Goal: Transaction & Acquisition: Book appointment/travel/reservation

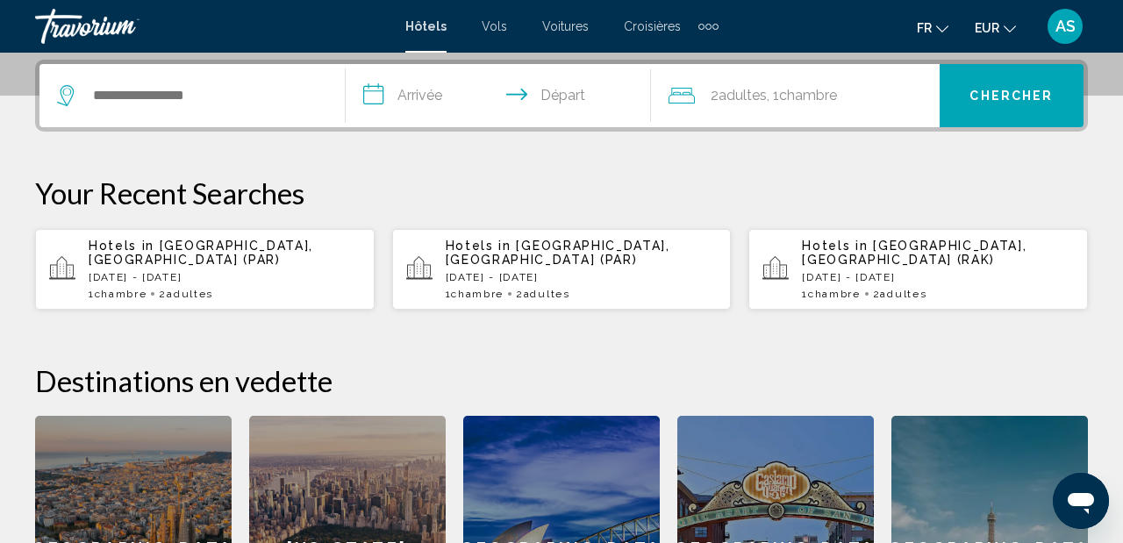
scroll to position [434, 0]
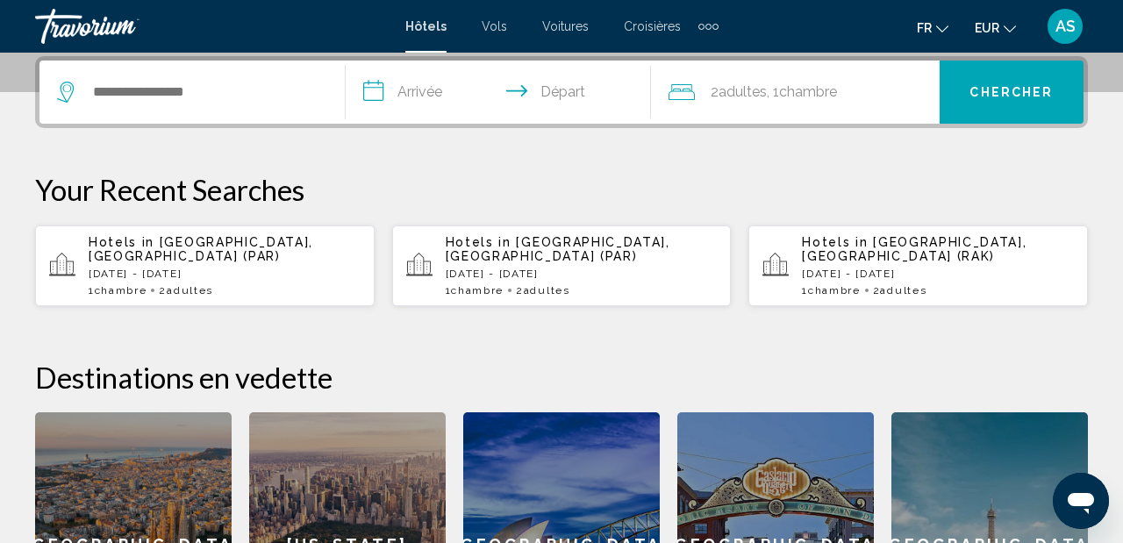
click at [227, 284] on div "1 Chambre pièces 2 Adulte Adultes" at bounding box center [225, 290] width 272 height 12
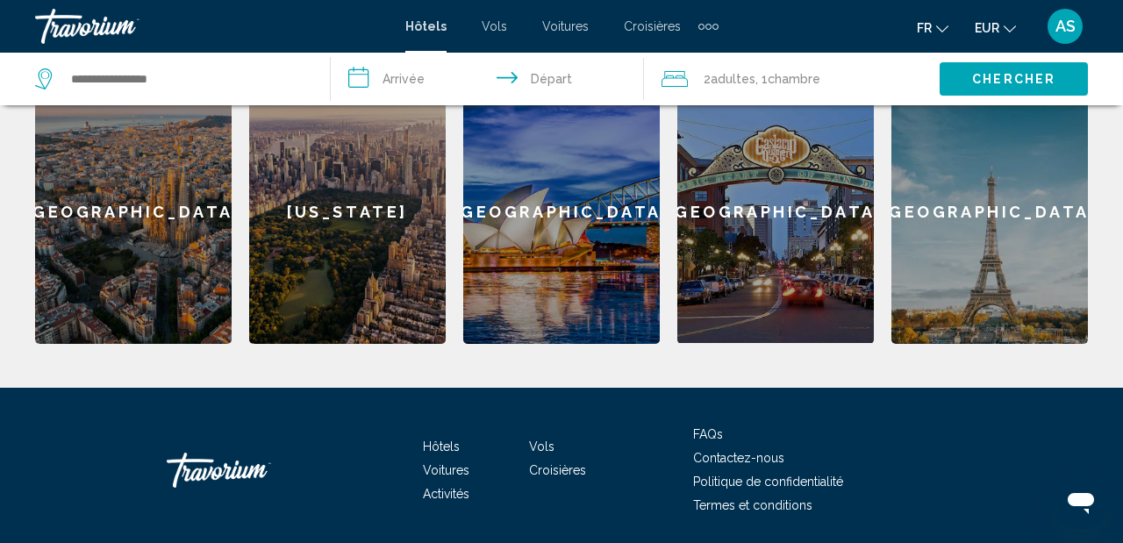
scroll to position [783, 0]
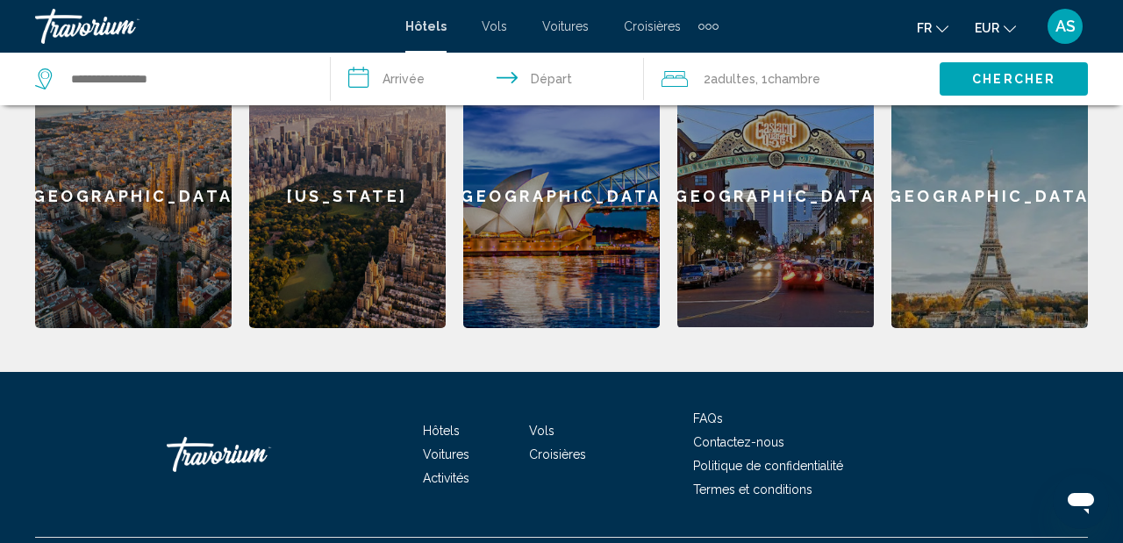
click at [979, 285] on div "Paris" at bounding box center [990, 196] width 197 height 264
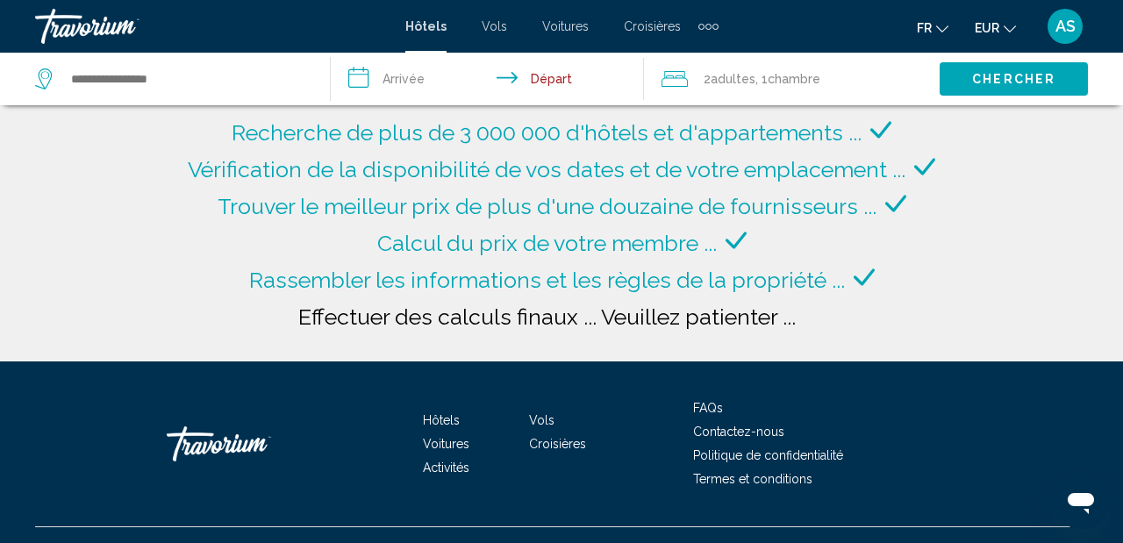
type input "**********"
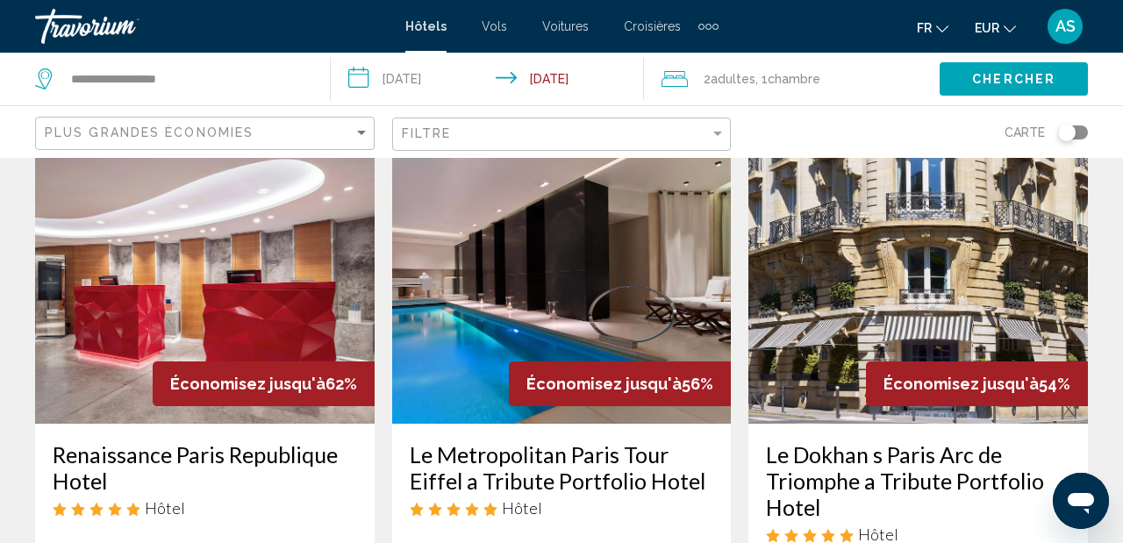
scroll to position [83, 0]
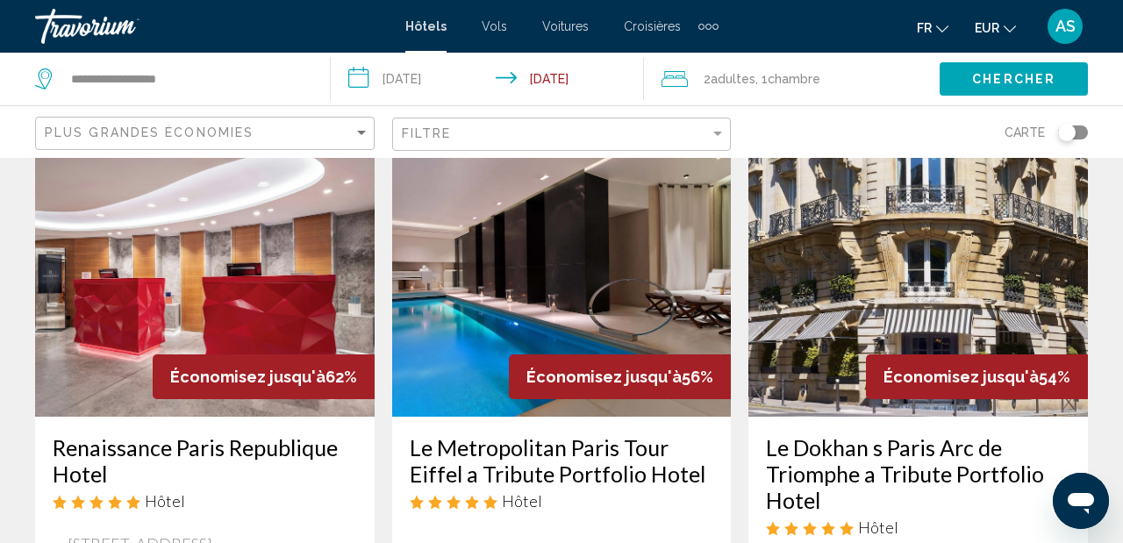
click at [390, 61] on input "**********" at bounding box center [491, 82] width 320 height 58
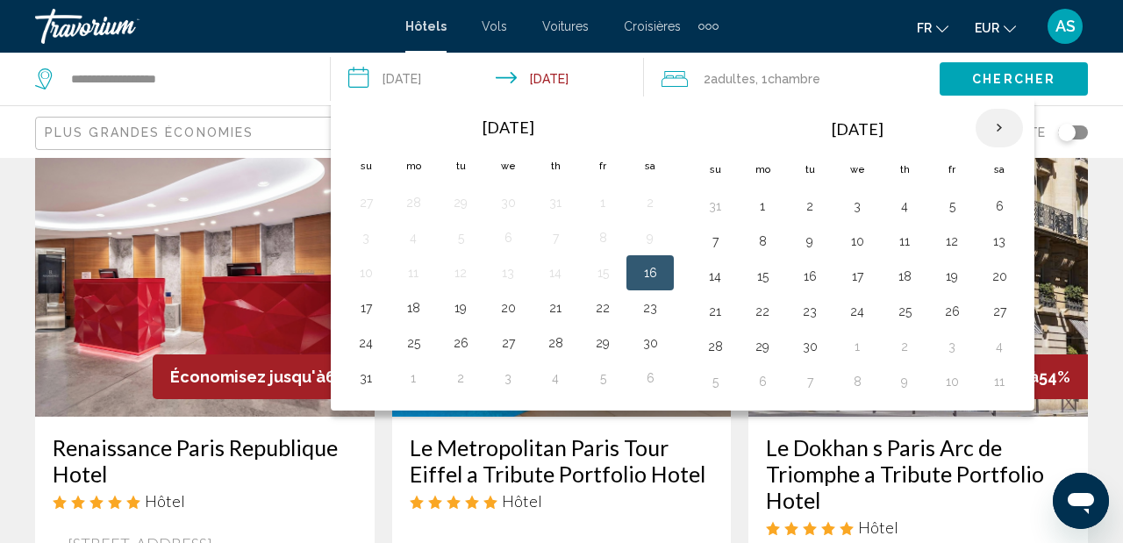
click at [1010, 124] on th "Next month" at bounding box center [999, 128] width 47 height 39
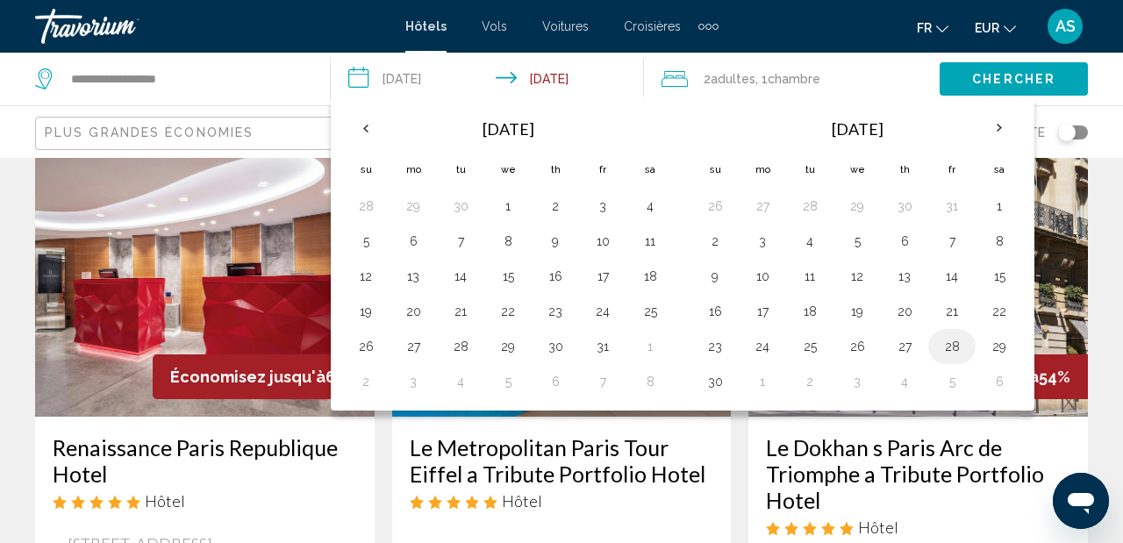
click at [971, 353] on td "28" at bounding box center [952, 346] width 47 height 35
click at [962, 343] on button "28" at bounding box center [952, 346] width 28 height 25
click at [723, 386] on button "30" at bounding box center [715, 381] width 28 height 25
type input "**********"
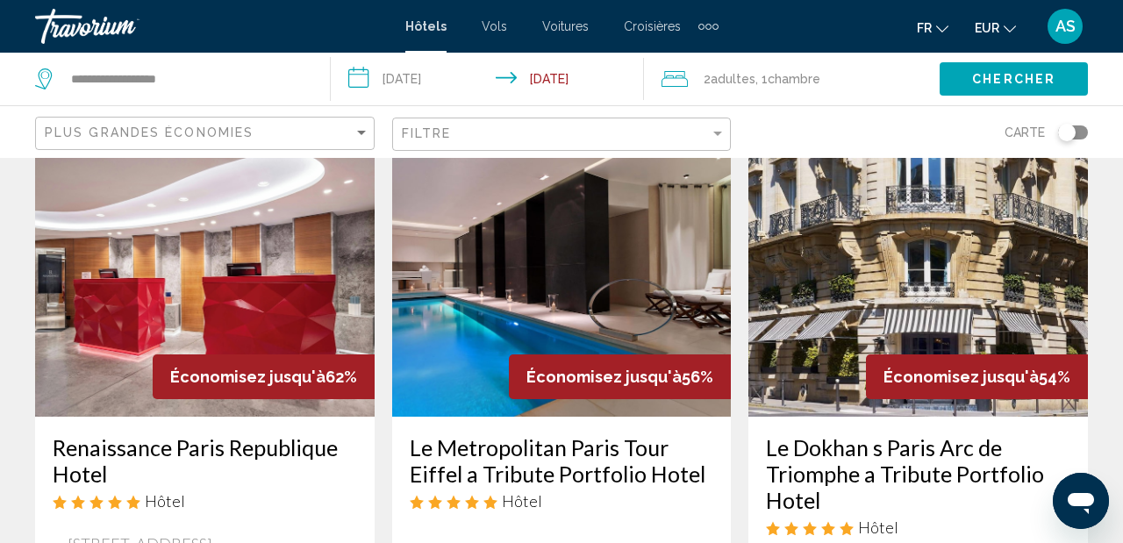
click at [1001, 75] on span "Chercher" at bounding box center [1013, 80] width 83 height 14
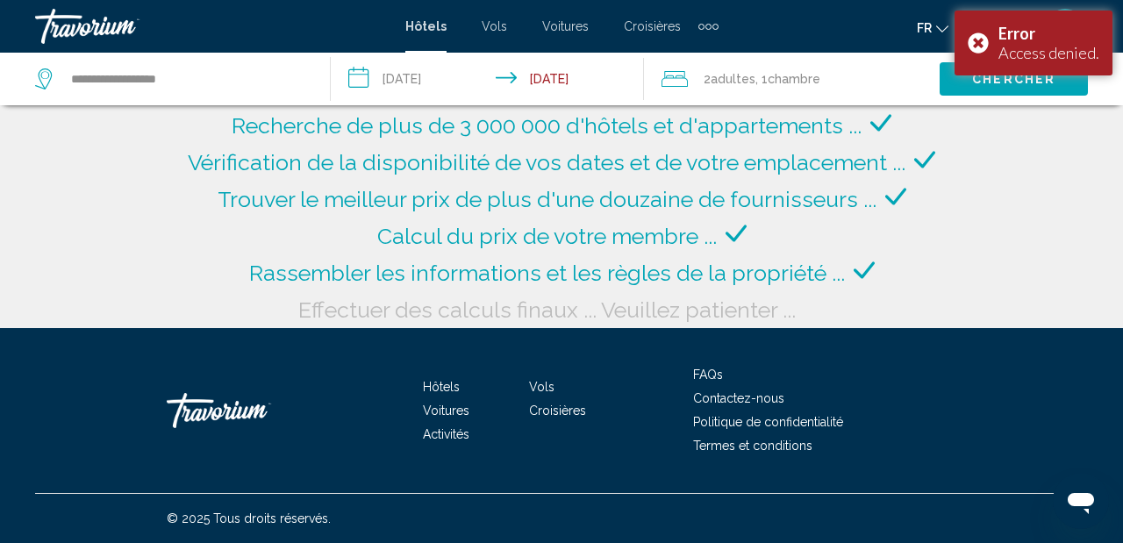
scroll to position [7, 0]
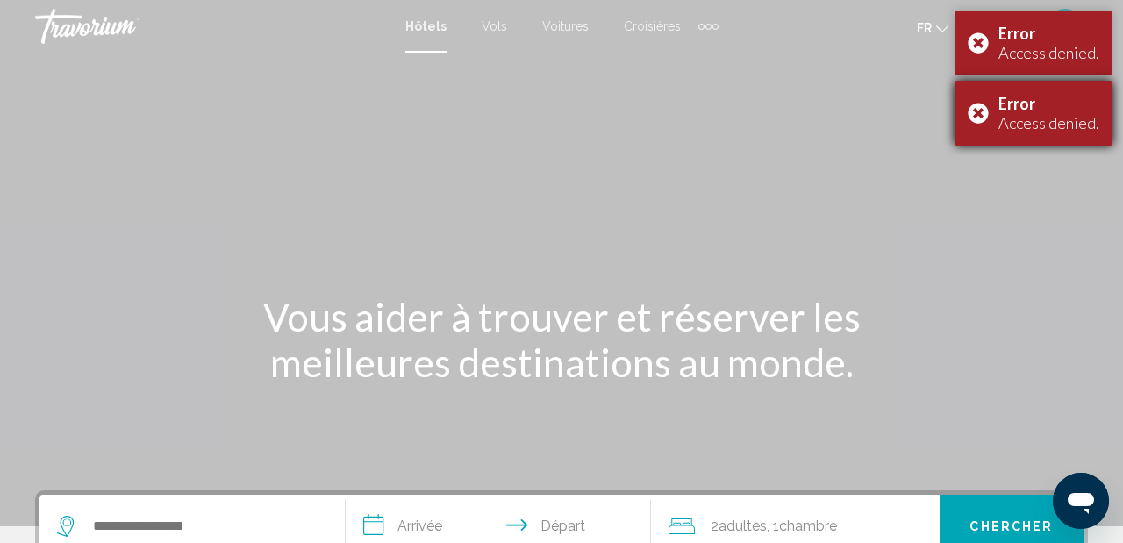
click at [979, 39] on div "Error Access denied." at bounding box center [1034, 43] width 158 height 65
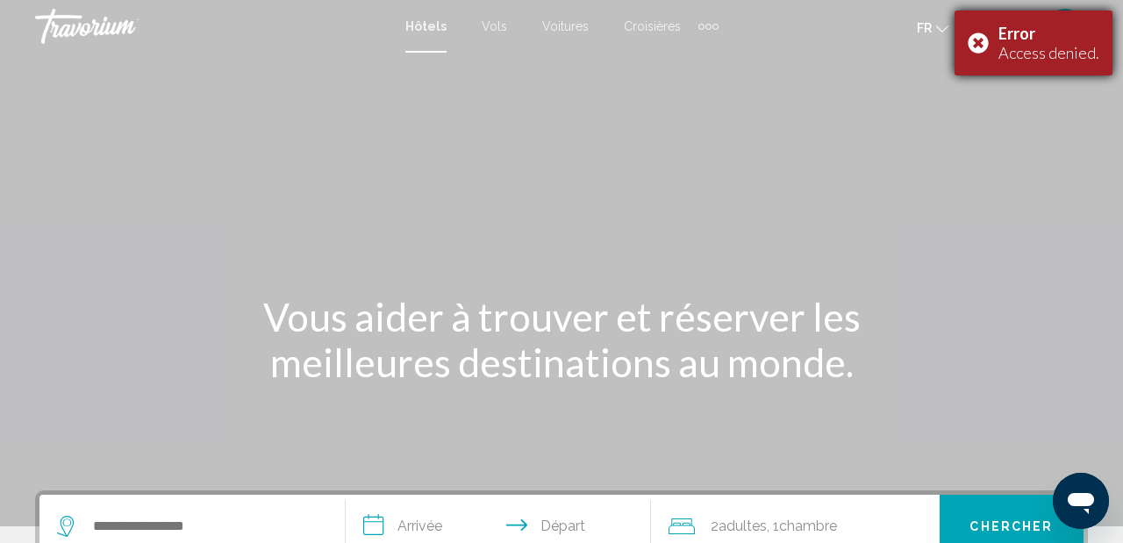
click at [979, 39] on div "Error Access denied." at bounding box center [1034, 43] width 158 height 65
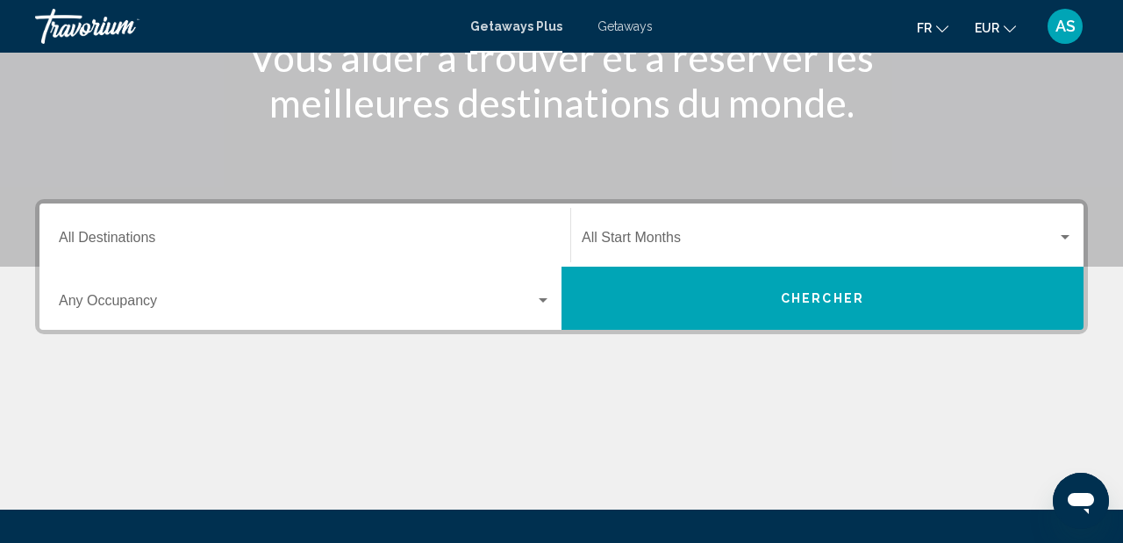
click at [121, 247] on input "Destination All Destinations" at bounding box center [305, 241] width 492 height 16
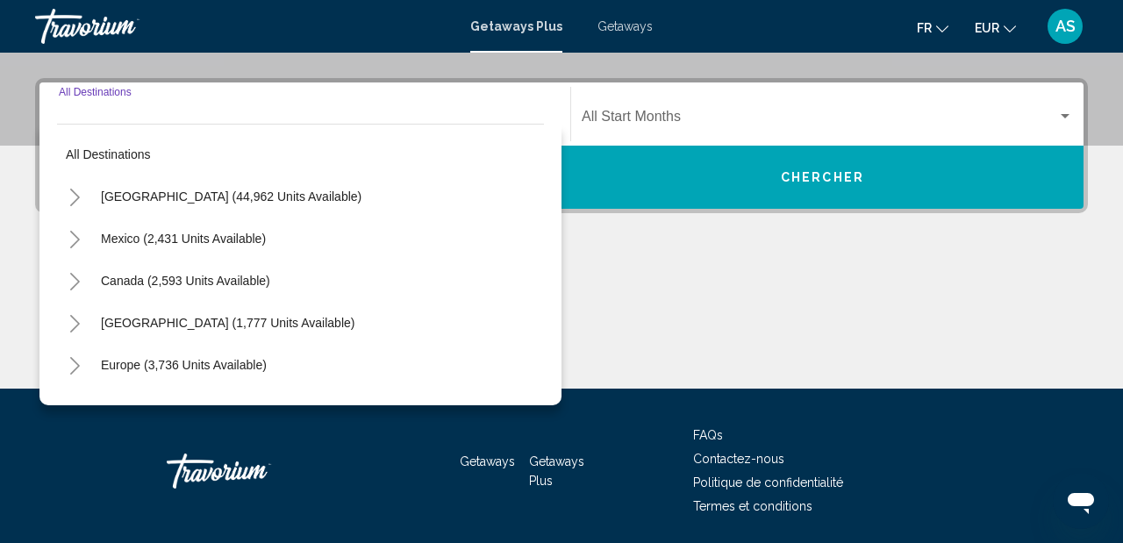
scroll to position [402, 0]
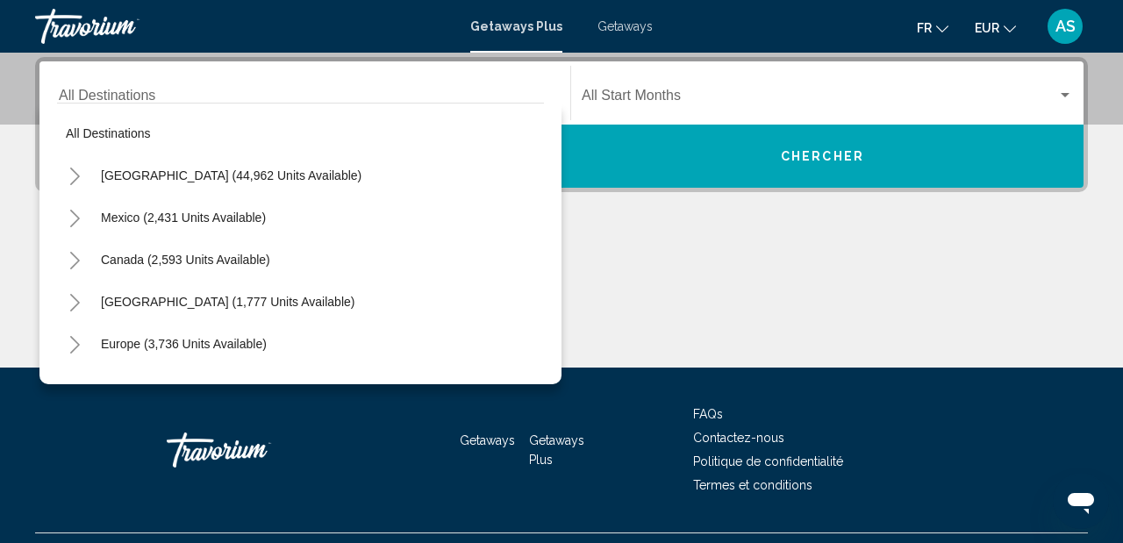
click at [599, 28] on span "Getaways" at bounding box center [625, 26] width 55 height 14
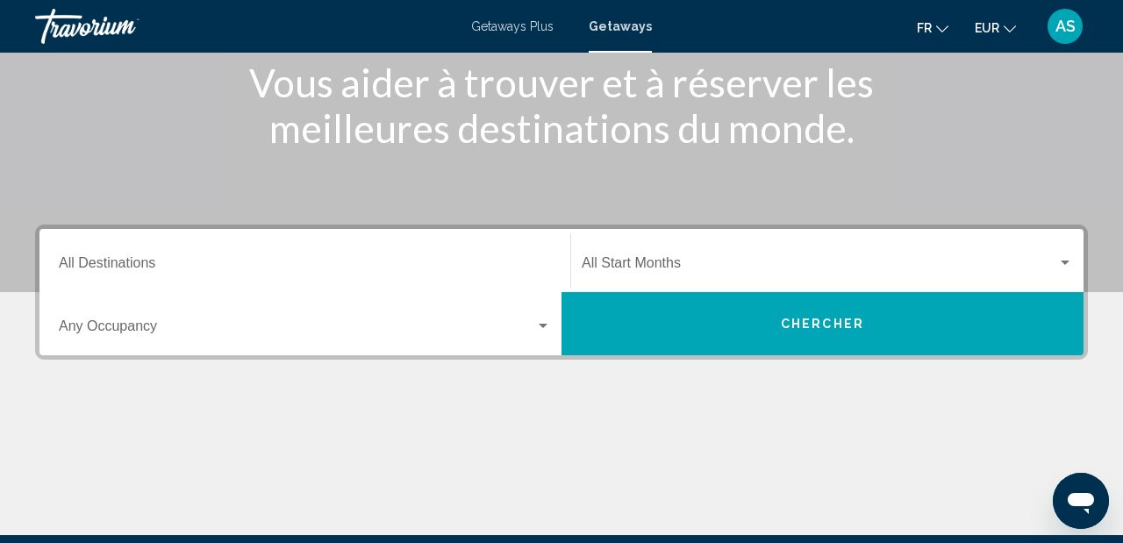
scroll to position [248, 0]
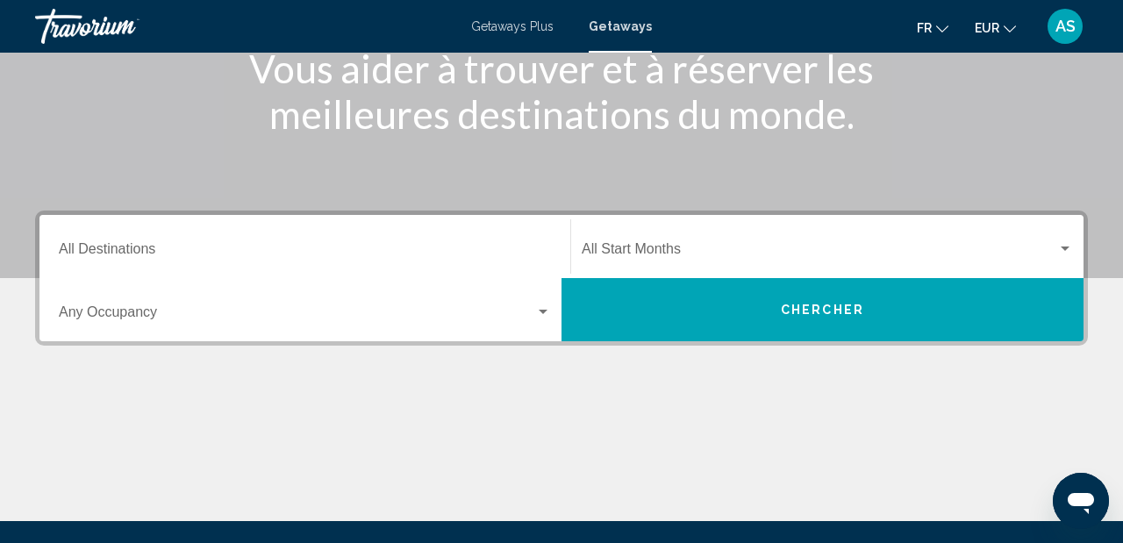
click at [126, 243] on div "Destination All Destinations" at bounding box center [305, 246] width 492 height 55
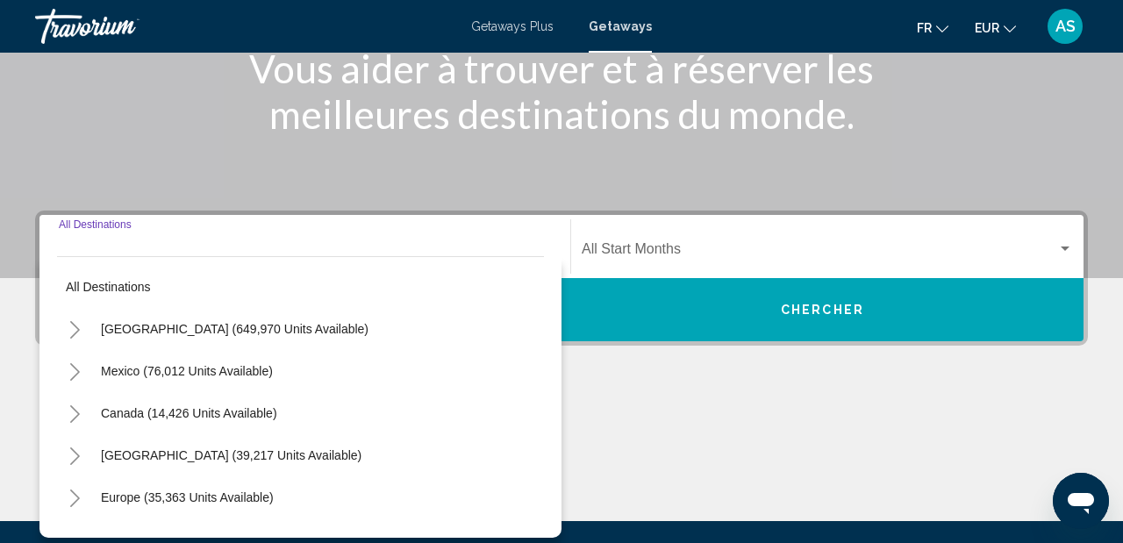
scroll to position [402, 0]
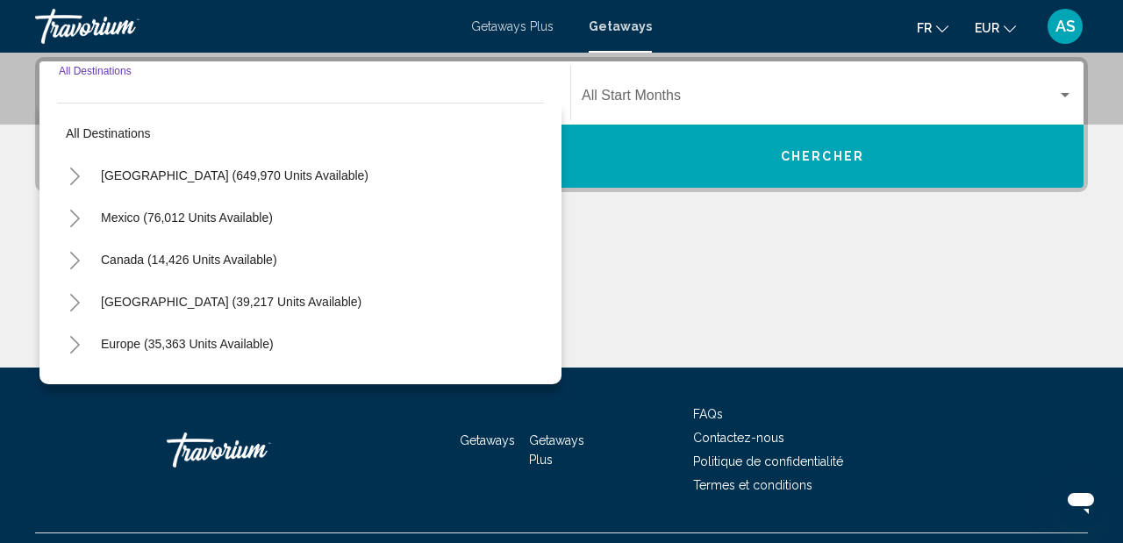
click at [83, 348] on button "Toggle Europe (35,363 units available)" at bounding box center [74, 343] width 35 height 35
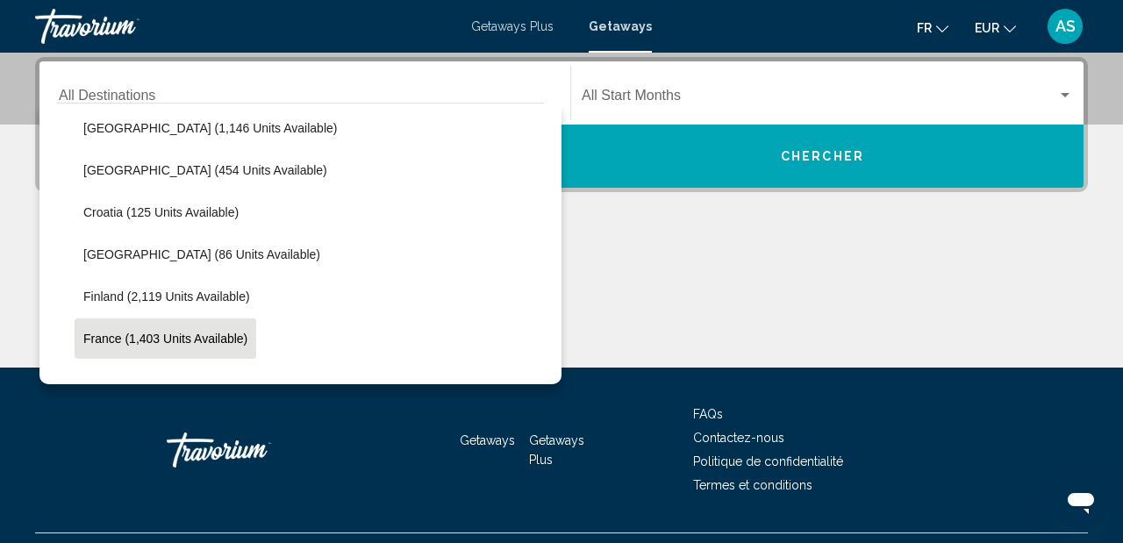
scroll to position [301, 0]
click at [83, 348] on button "France (1,403 units available)" at bounding box center [166, 338] width 182 height 40
type input "**********"
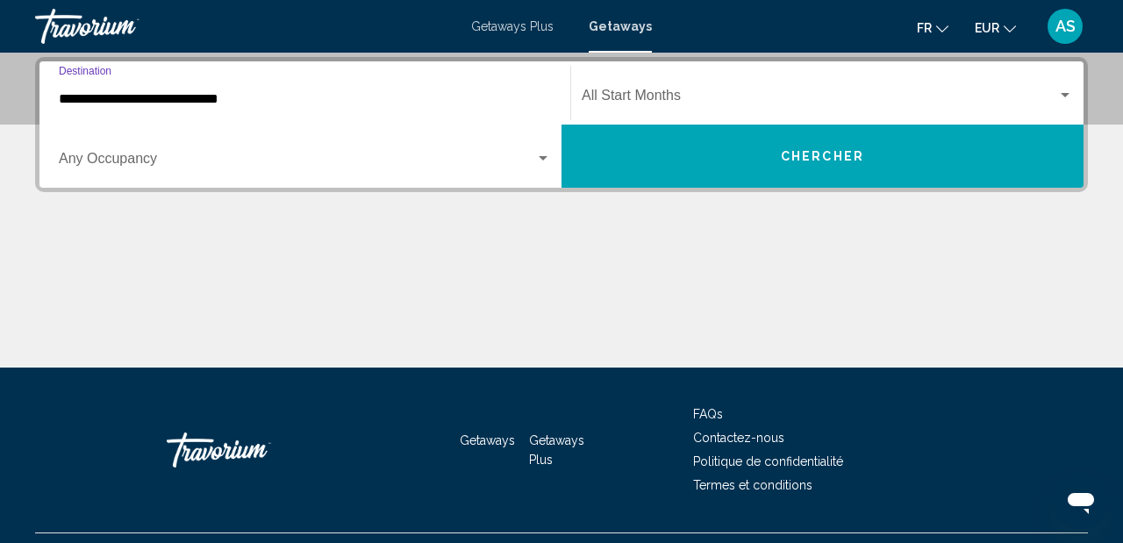
click at [730, 85] on div "Start Month All Start Months" at bounding box center [827, 93] width 491 height 55
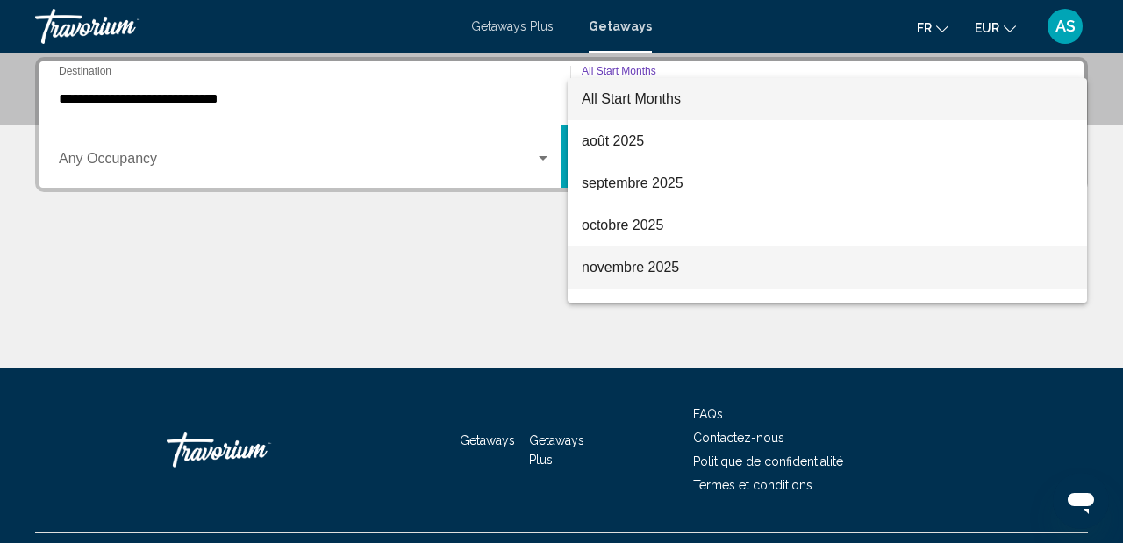
click at [642, 262] on span "novembre 2025" at bounding box center [827, 268] width 491 height 42
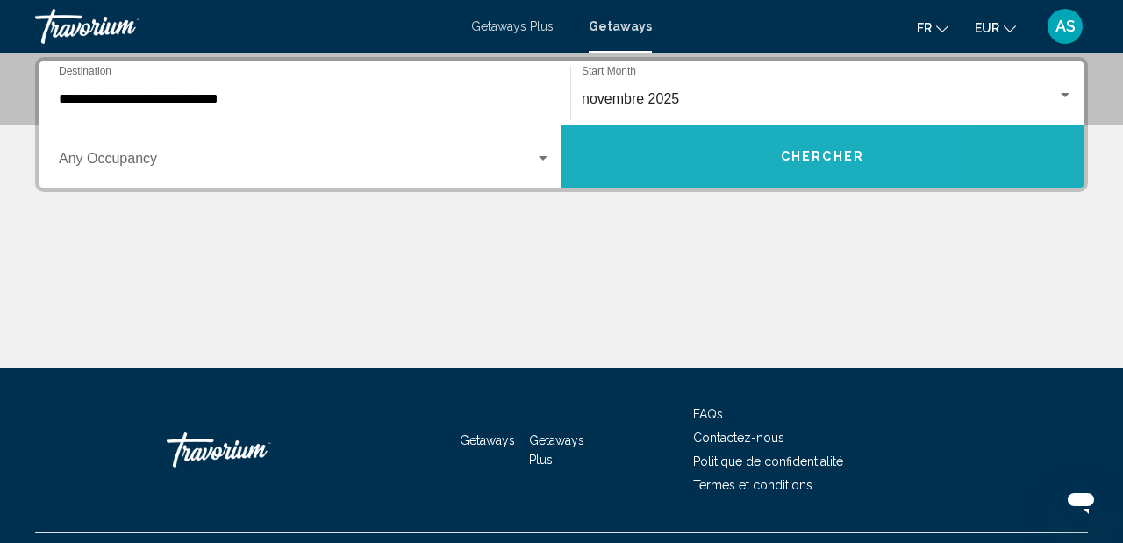
click at [695, 157] on button "Chercher" at bounding box center [823, 156] width 522 height 63
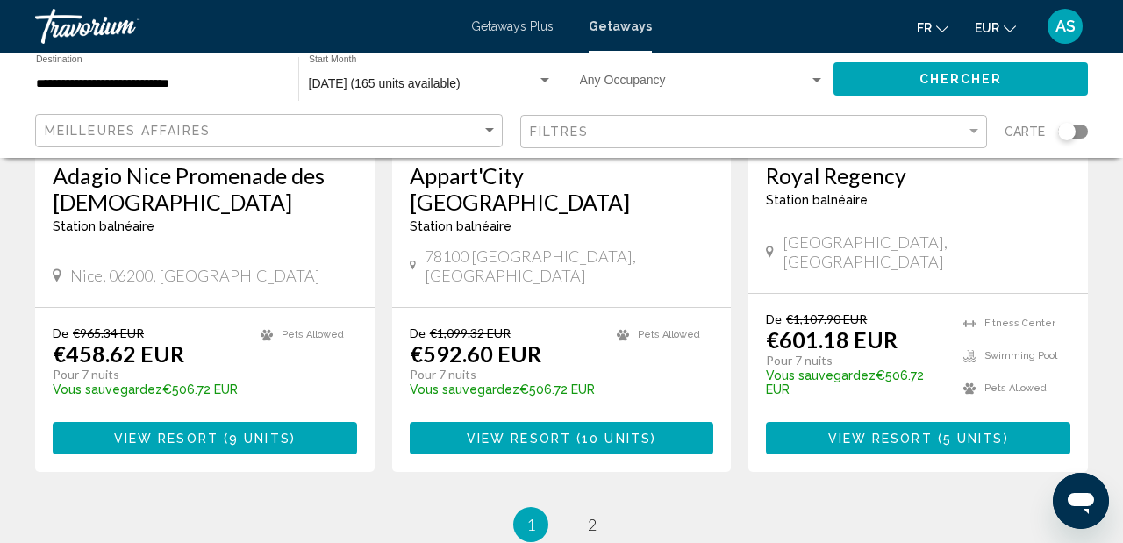
scroll to position [2305, 0]
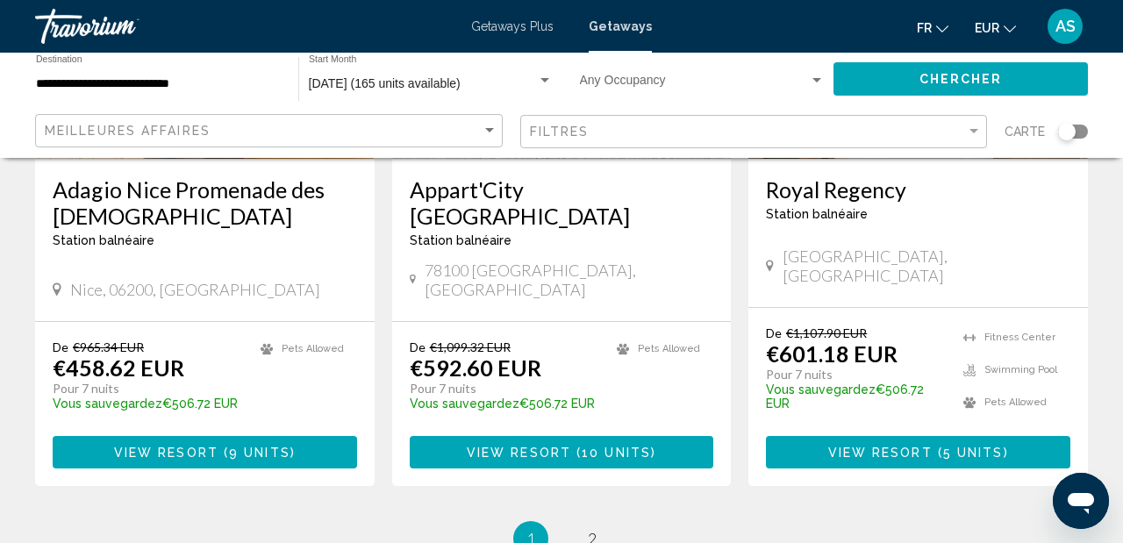
click at [592, 529] on span "2" at bounding box center [592, 538] width 9 height 19
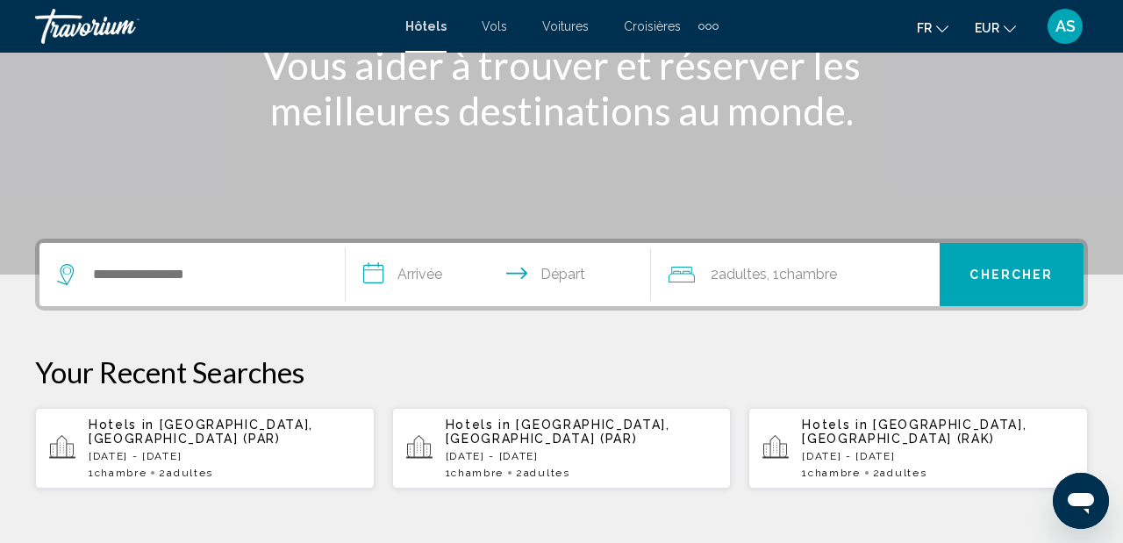
scroll to position [248, 0]
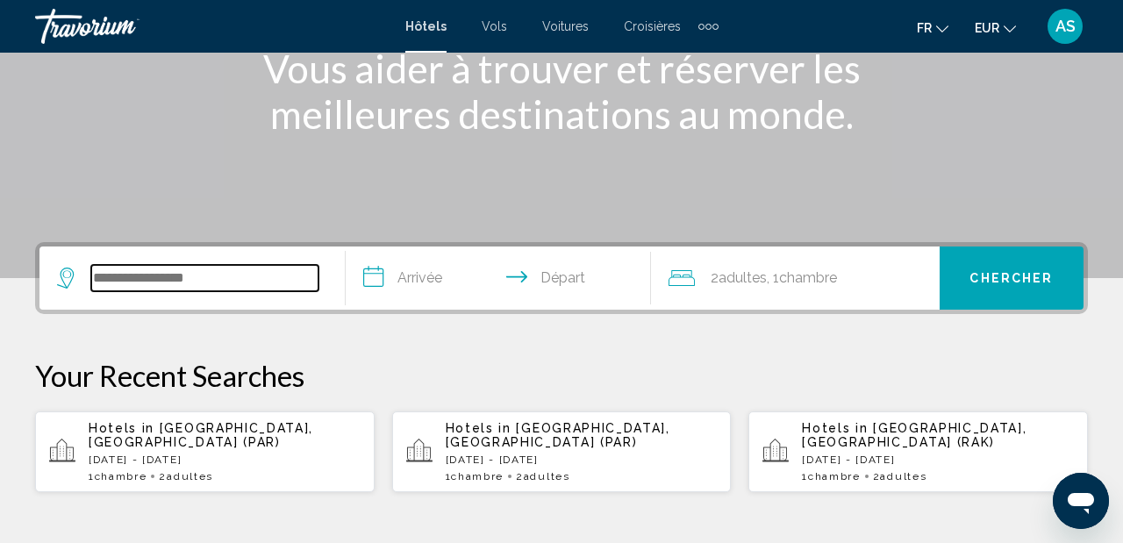
click at [224, 272] on input "Search widget" at bounding box center [204, 278] width 227 height 26
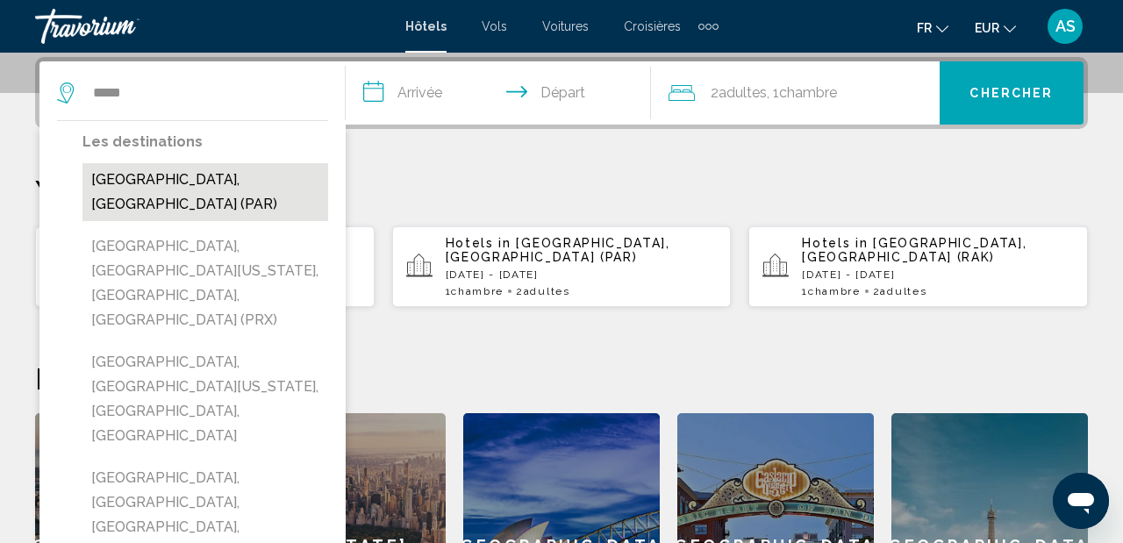
click at [222, 189] on button "Paris, France (PAR)" at bounding box center [206, 192] width 246 height 58
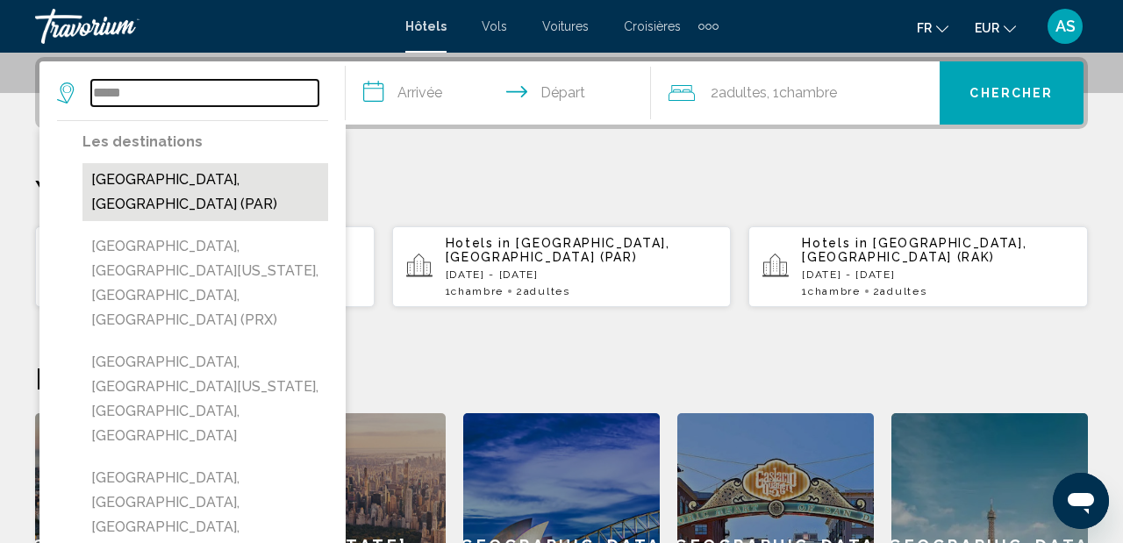
type input "**********"
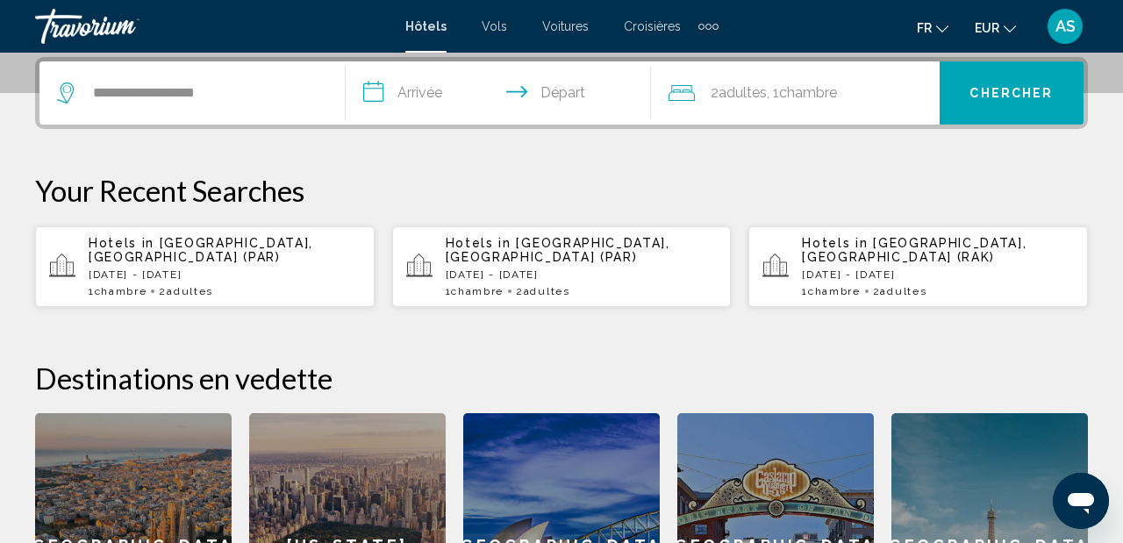
click at [450, 101] on input "**********" at bounding box center [502, 95] width 313 height 68
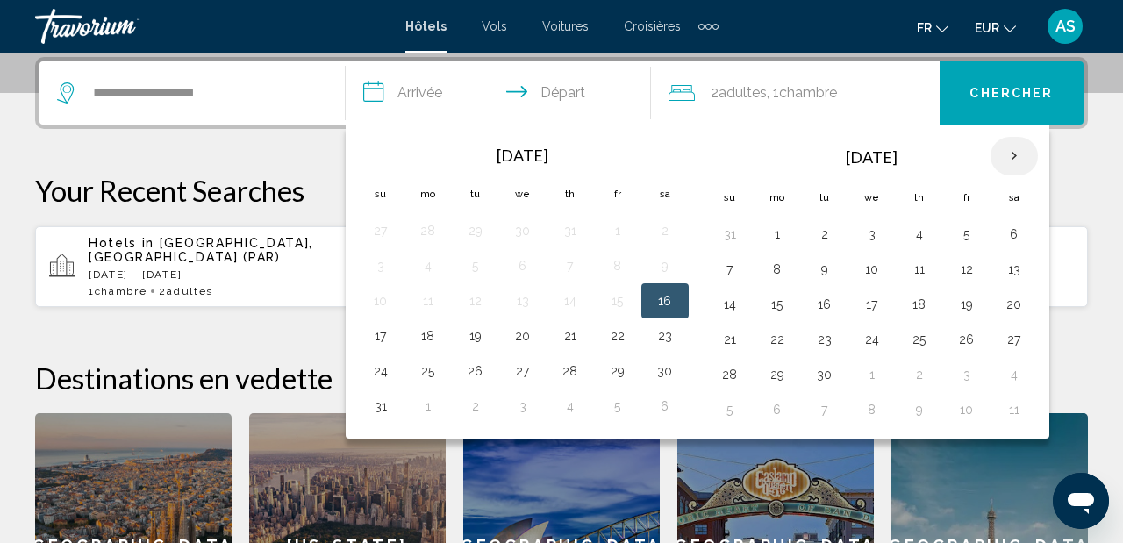
click at [1015, 154] on th "Next month" at bounding box center [1014, 156] width 47 height 39
click at [613, 369] on button "28" at bounding box center [618, 374] width 28 height 25
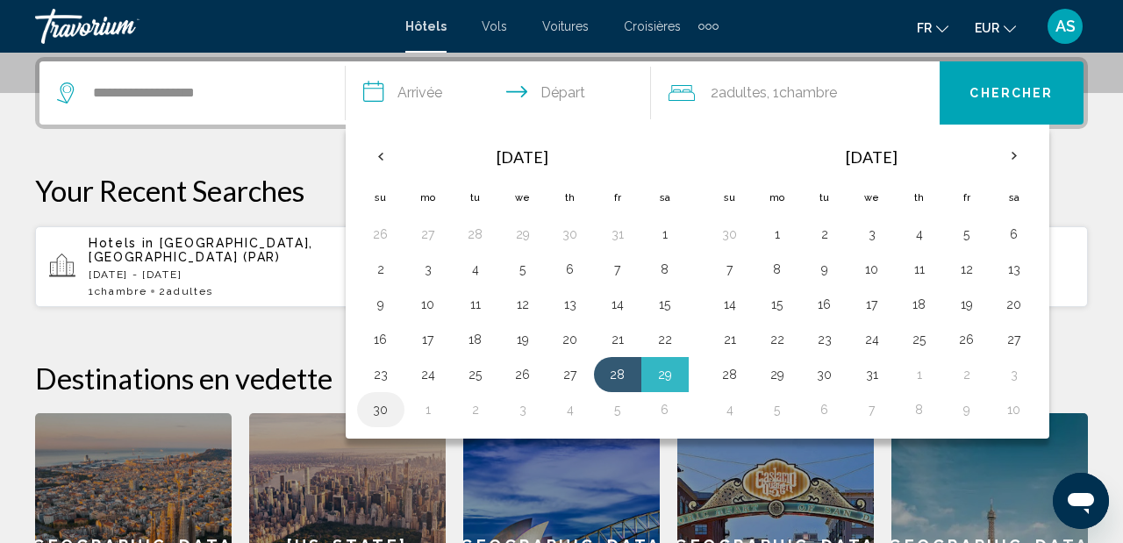
click at [380, 415] on button "30" at bounding box center [381, 410] width 28 height 25
type input "**********"
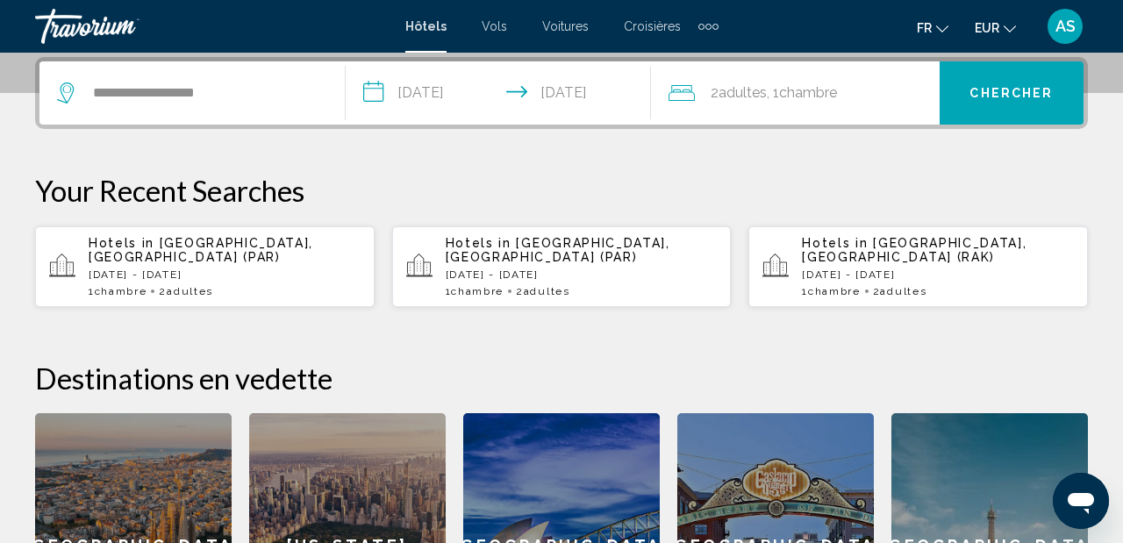
click at [1030, 90] on span "Chercher" at bounding box center [1011, 94] width 83 height 14
